Goal: Task Accomplishment & Management: Manage account settings

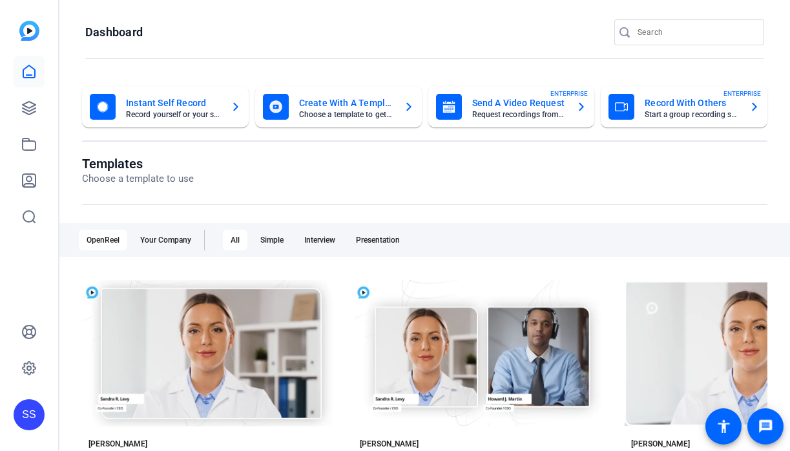
click at [25, 404] on div "SS" at bounding box center [29, 414] width 31 height 31
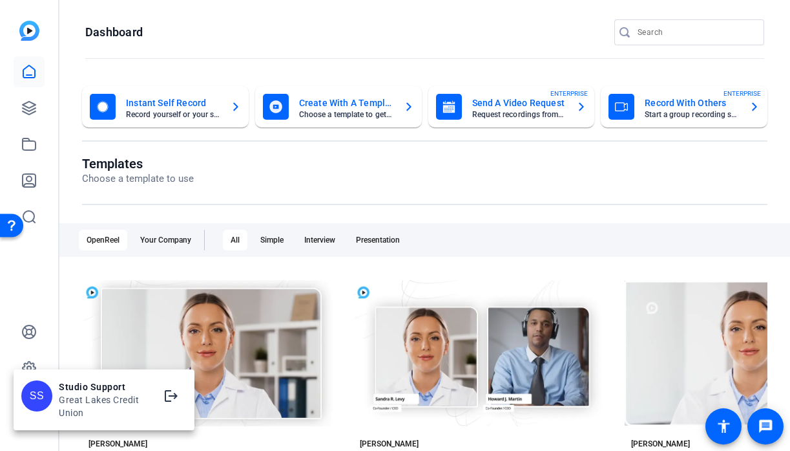
click at [28, 359] on div at bounding box center [395, 225] width 790 height 451
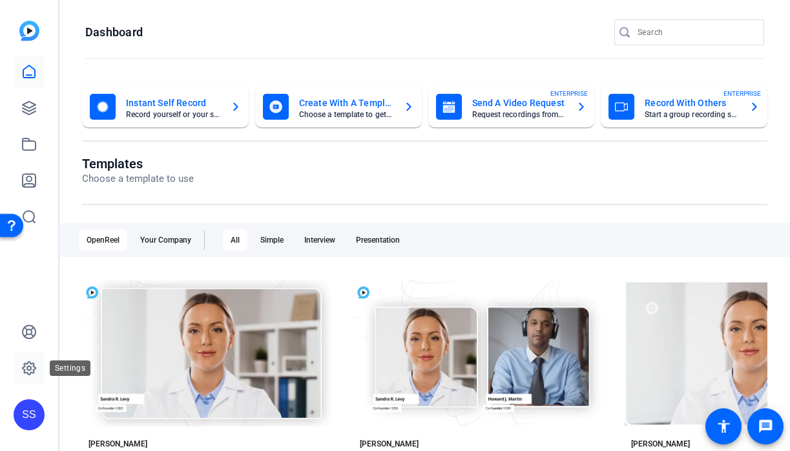
click at [28, 362] on icon at bounding box center [29, 368] width 16 height 16
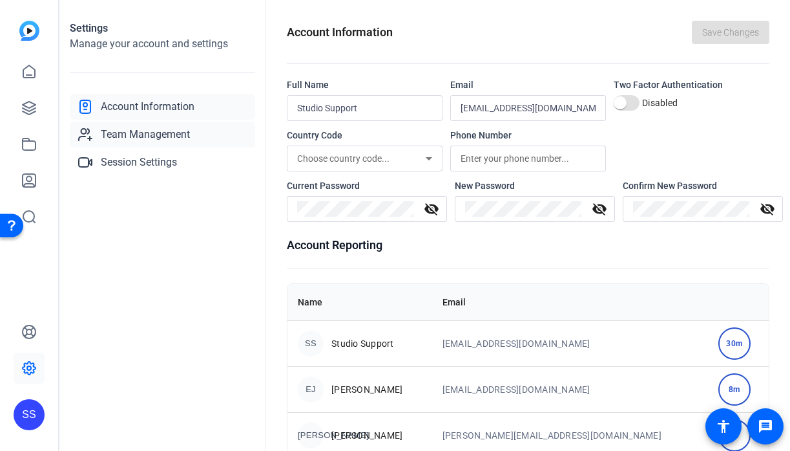
click at [148, 133] on span "Team Management" at bounding box center [145, 135] width 89 height 16
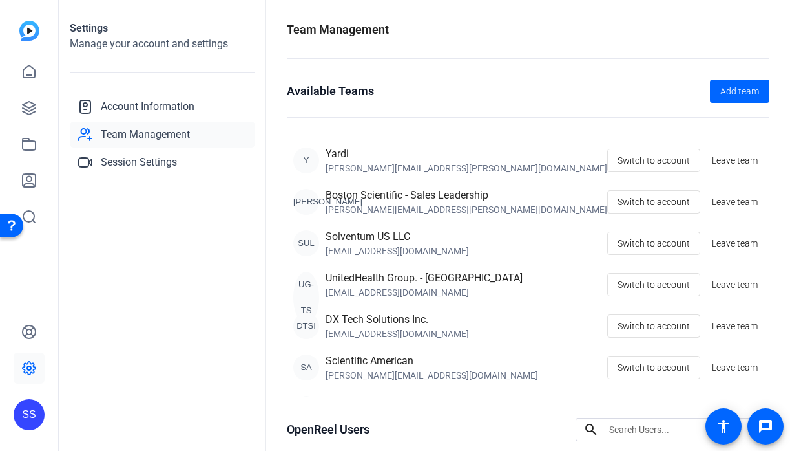
scroll to position [291, 0]
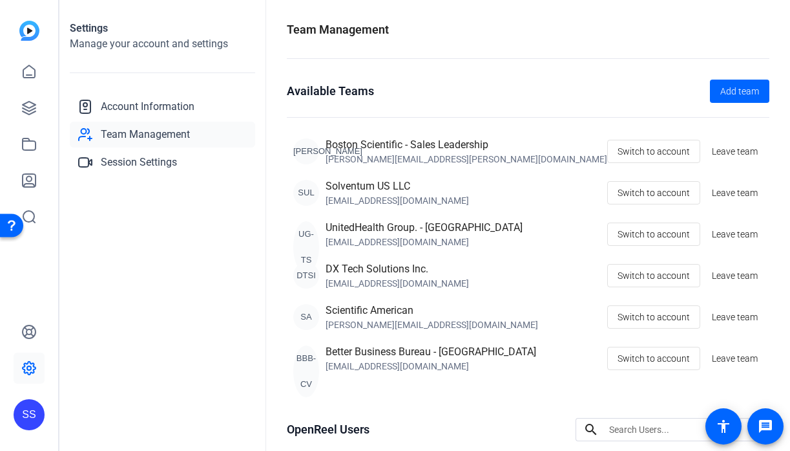
click at [21, 411] on div "SS" at bounding box center [29, 414] width 31 height 31
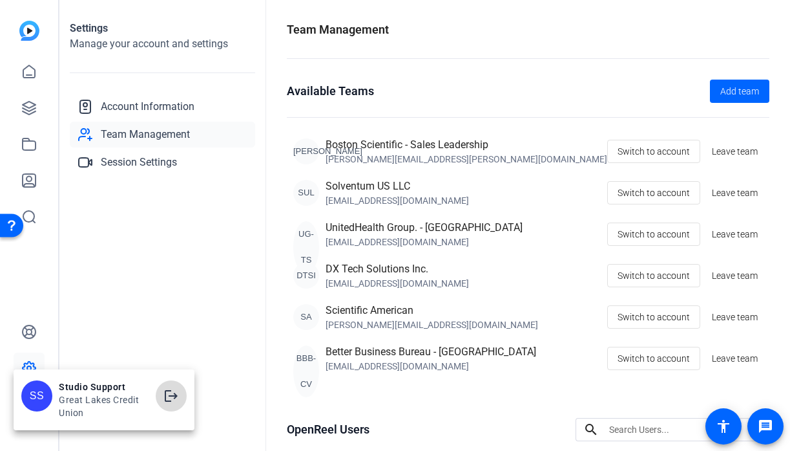
click at [173, 392] on mat-icon "logout" at bounding box center [172, 396] width 16 height 16
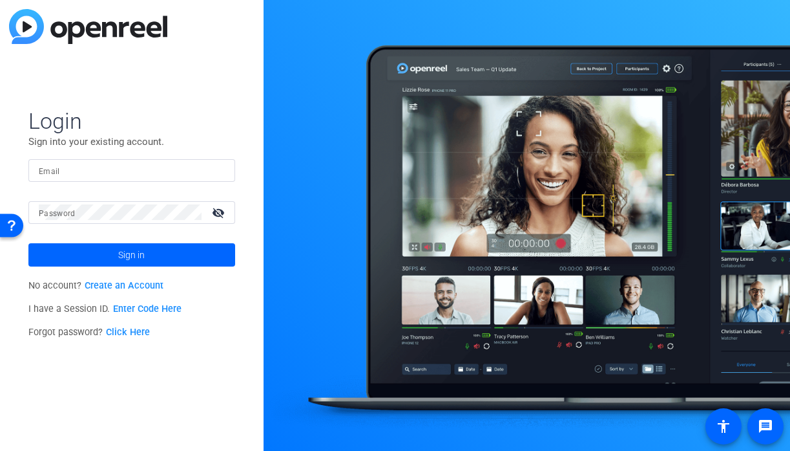
click at [149, 169] on input "Email" at bounding box center [132, 170] width 186 height 16
click at [210, 175] on div at bounding box center [132, 170] width 186 height 23
click at [213, 165] on img at bounding box center [213, 170] width 9 height 16
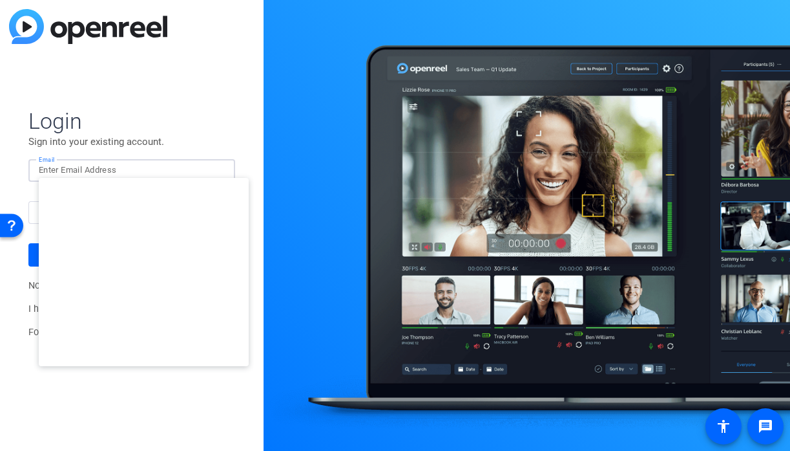
type input "studiosupport+3@openreel.com"
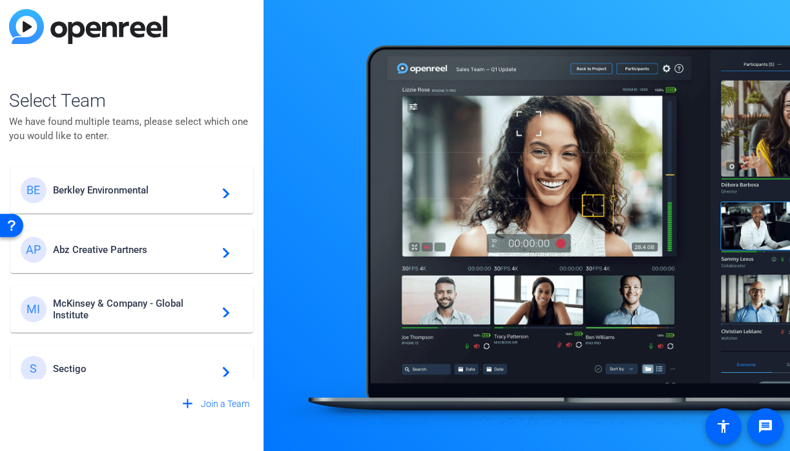
click at [129, 202] on div "BE Berkley Environmental navigate_next" at bounding box center [132, 190] width 222 height 26
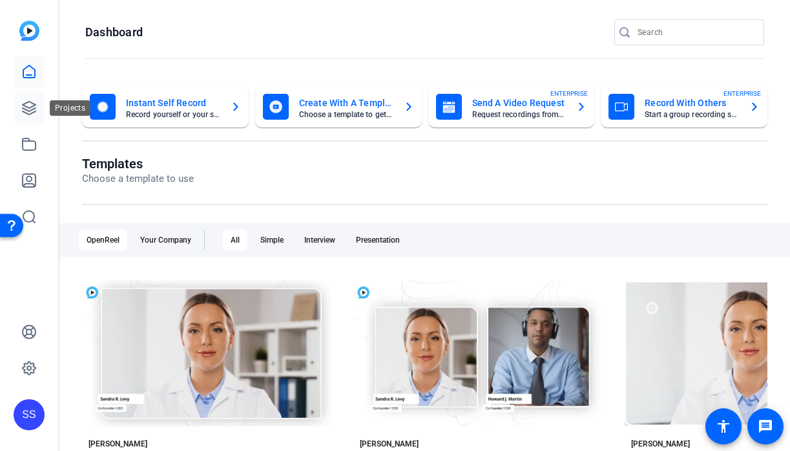
click at [37, 109] on link at bounding box center [29, 107] width 31 height 31
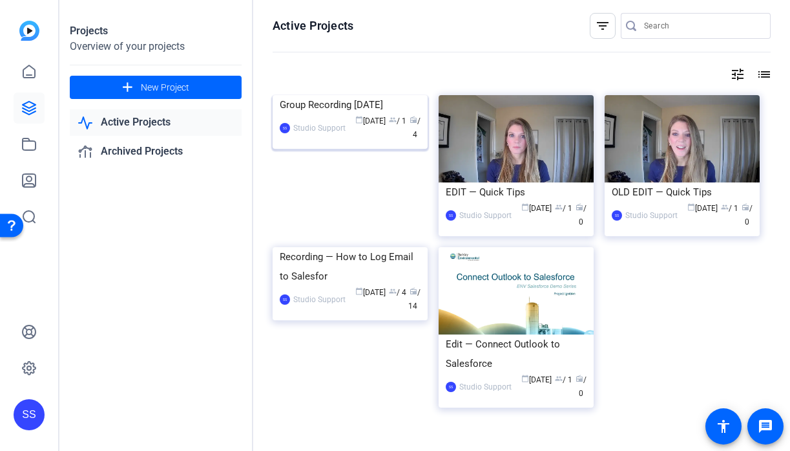
click at [327, 95] on img at bounding box center [350, 95] width 155 height 0
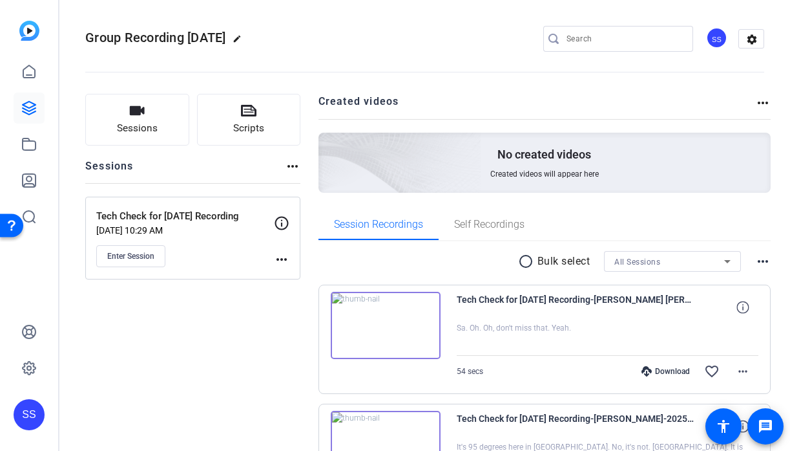
click at [277, 258] on mat-icon "more_horiz" at bounding box center [282, 259] width 16 height 16
click at [304, 272] on span "Edit Session" at bounding box center [313, 278] width 59 height 16
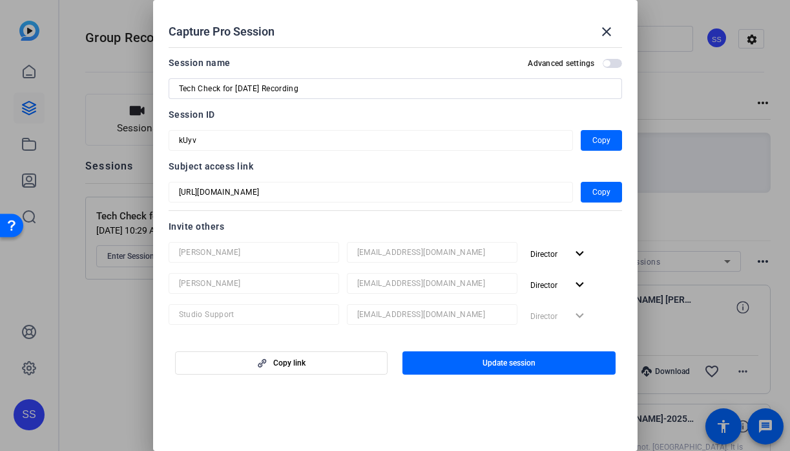
click at [352, 249] on mat-form-field "smisencik@berkleyenvironmental.com" at bounding box center [432, 252] width 171 height 21
